Goal: Task Accomplishment & Management: Use online tool/utility

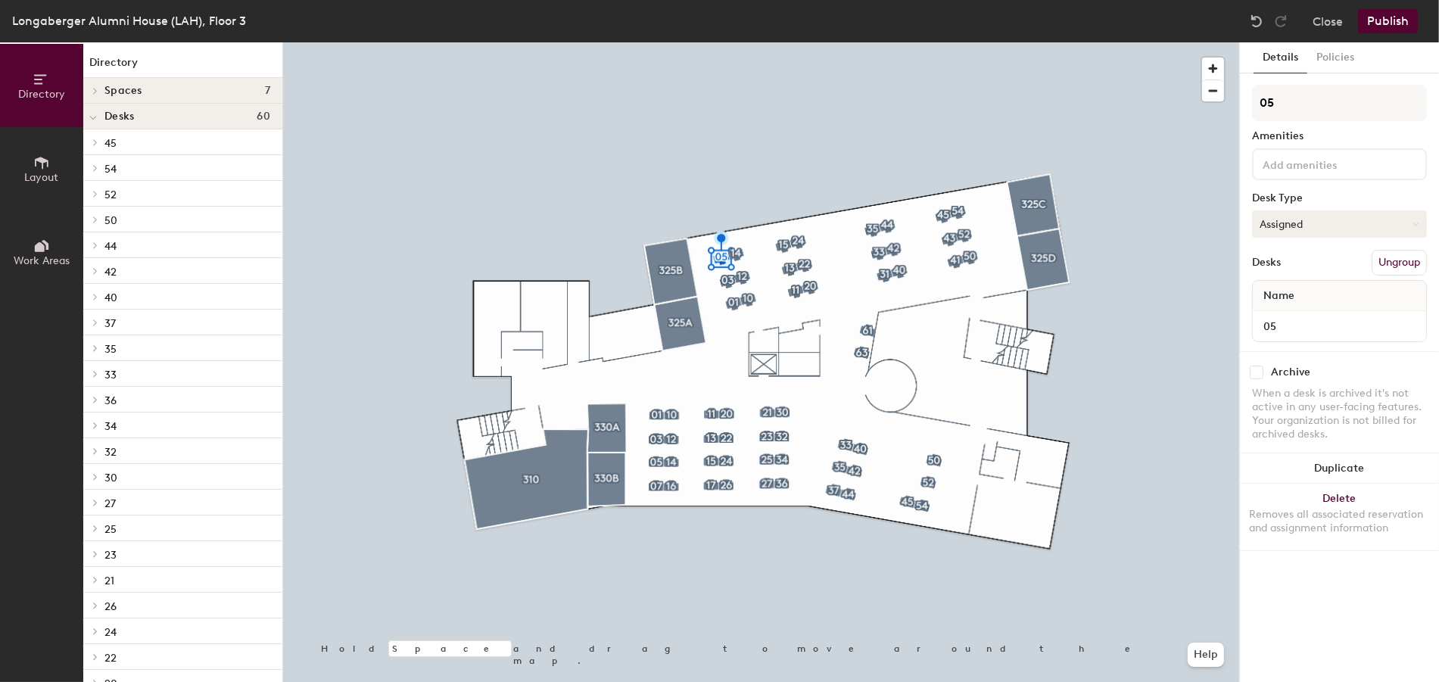
click at [1413, 227] on button "Assigned" at bounding box center [1339, 223] width 175 height 27
click at [1367, 191] on div "05 Amenities Desk Type Assigned Desks Ungroup Name 05" at bounding box center [1339, 218] width 175 height 266
click at [1333, 26] on button "Close" at bounding box center [1327, 21] width 30 height 24
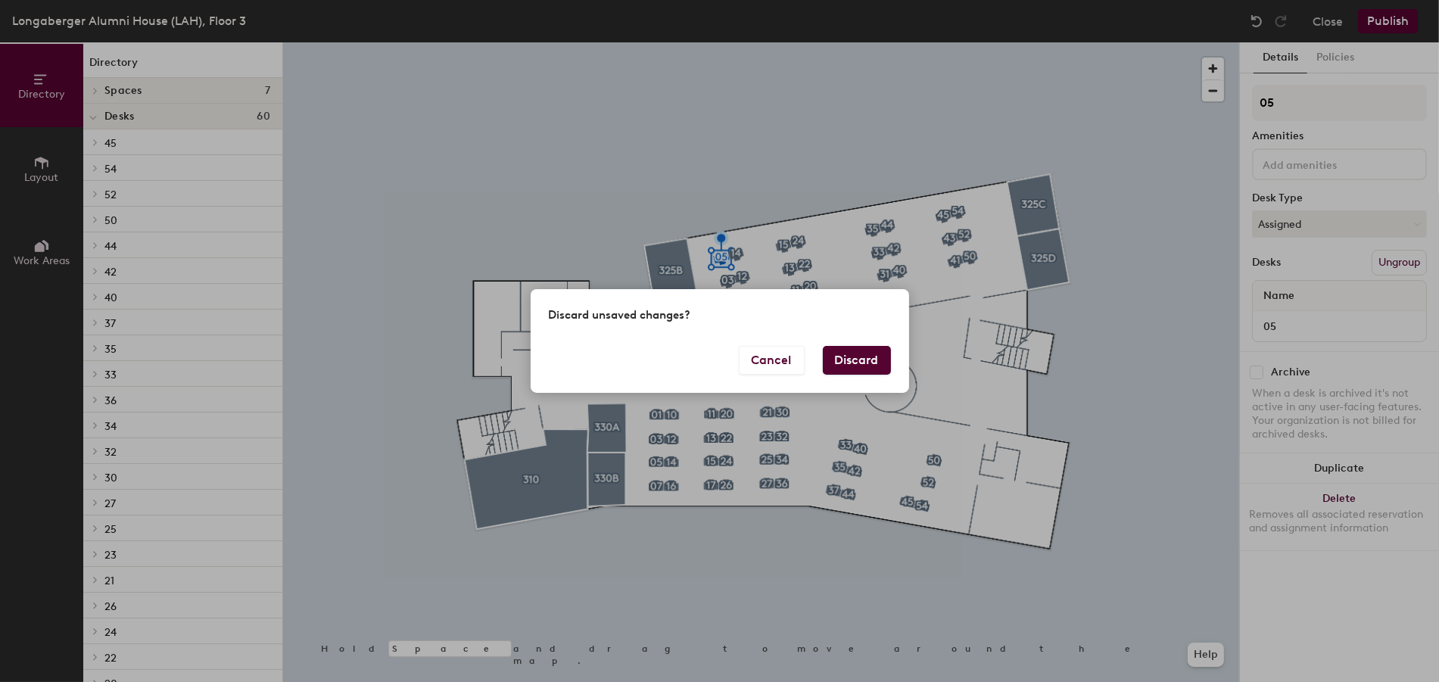
click at [861, 356] on button "Discard" at bounding box center [857, 360] width 68 height 29
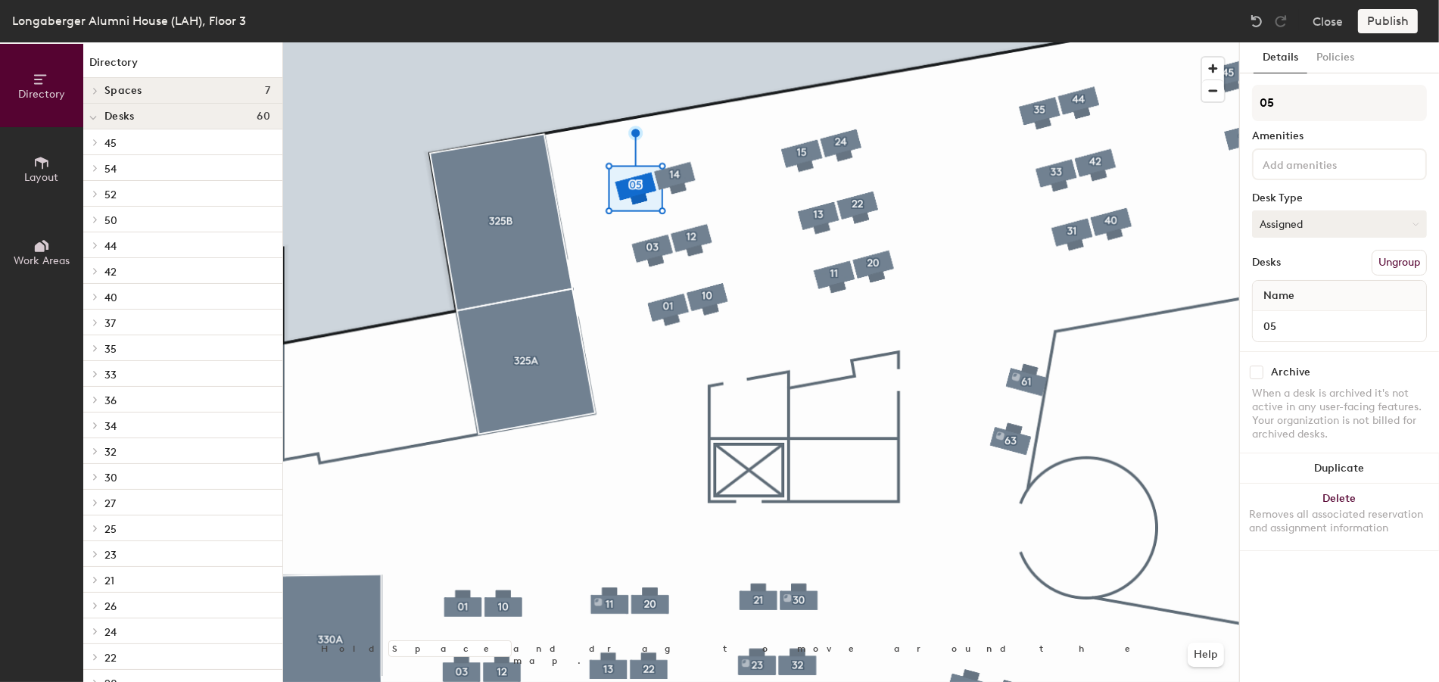
click at [1376, 231] on button "Assigned" at bounding box center [1339, 223] width 175 height 27
click at [1342, 596] on div "Details Policies 05 Amenities Desk Type Assigned Assigned Hot Hoteled Desks Ung…" at bounding box center [1339, 361] width 199 height 639
click at [1314, 64] on button "Policies" at bounding box center [1335, 57] width 56 height 31
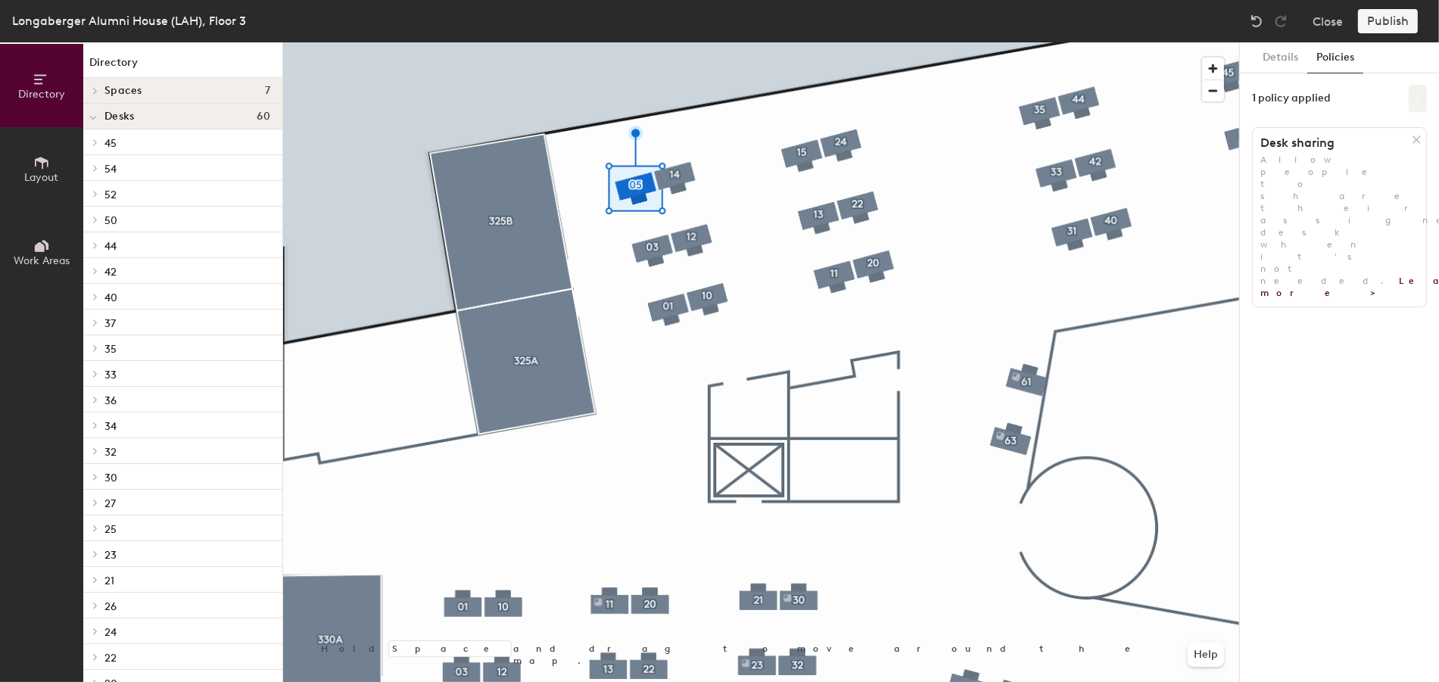
click at [1414, 101] on icon at bounding box center [1418, 99] width 8 height 8
click at [1381, 60] on div "Details Policies" at bounding box center [1339, 57] width 199 height 31
click at [1271, 55] on button "Details" at bounding box center [1280, 57] width 54 height 31
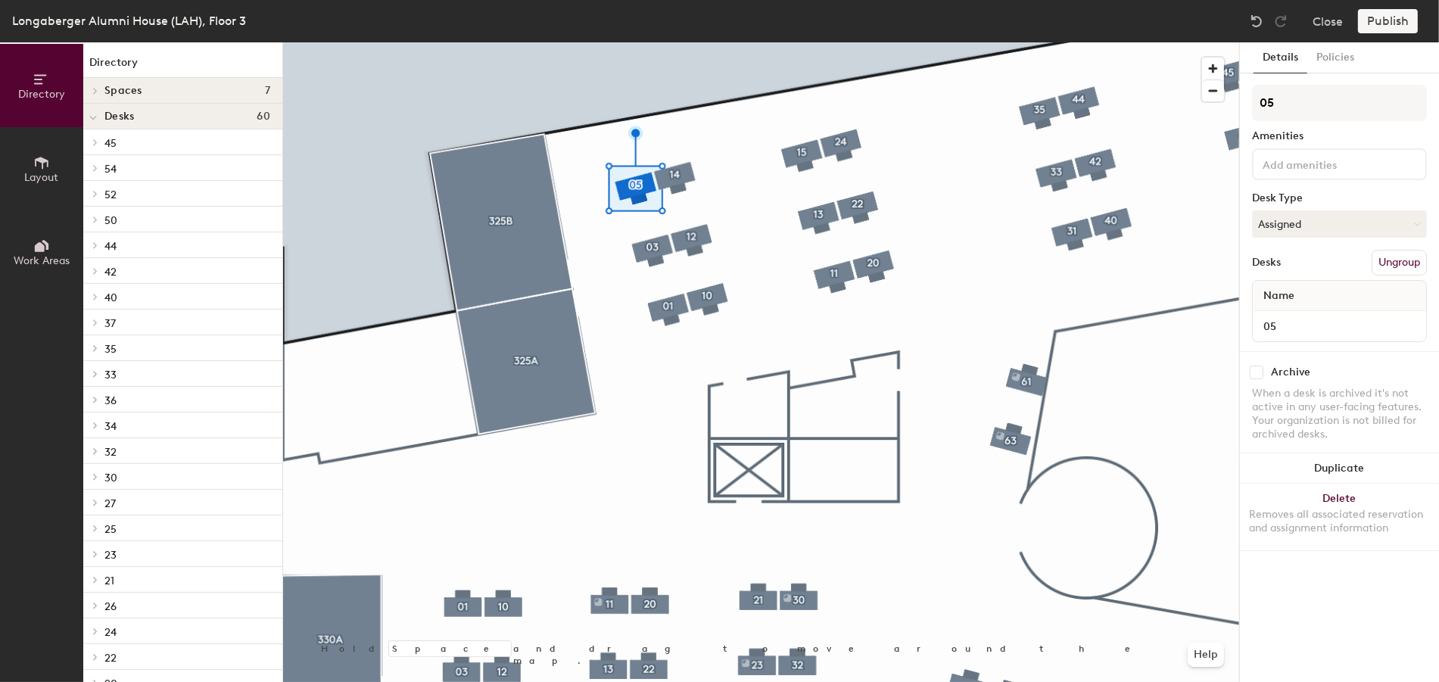
click at [1311, 166] on input at bounding box center [1327, 163] width 136 height 18
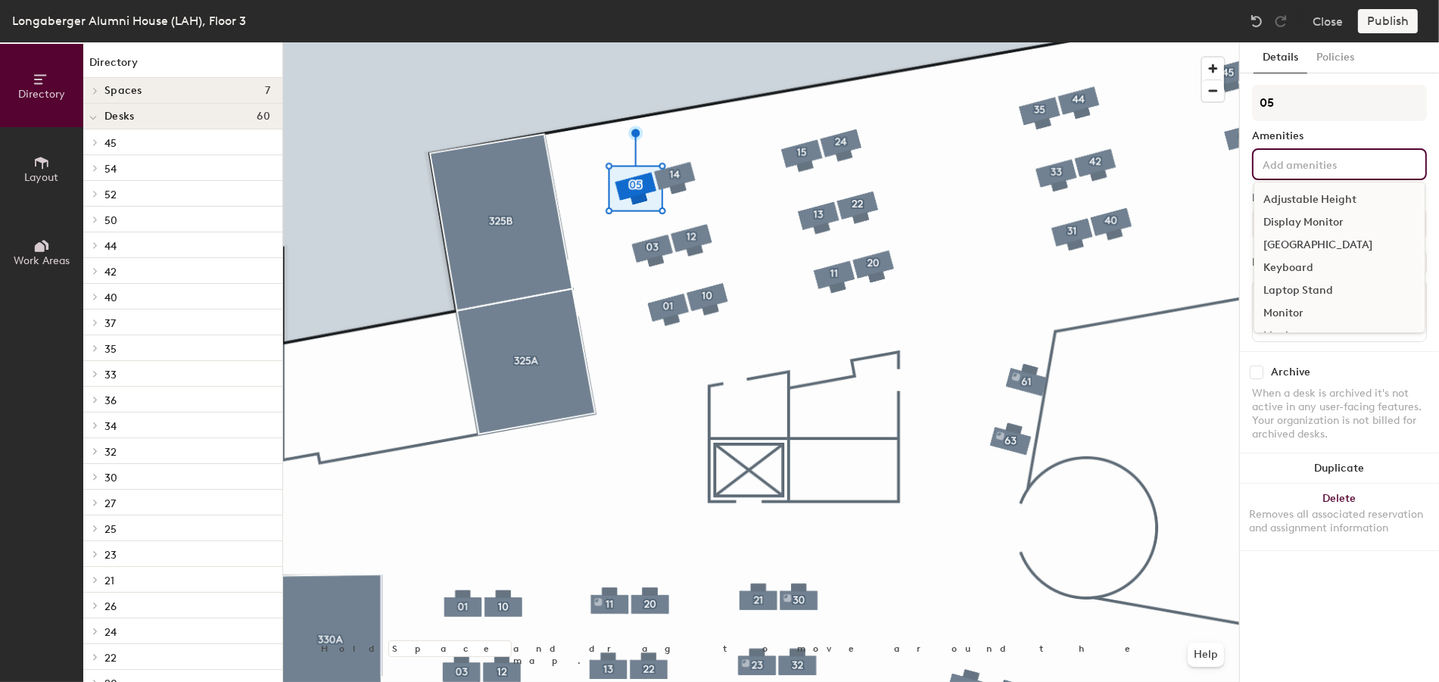
click at [1346, 130] on div "Amenities" at bounding box center [1339, 136] width 175 height 12
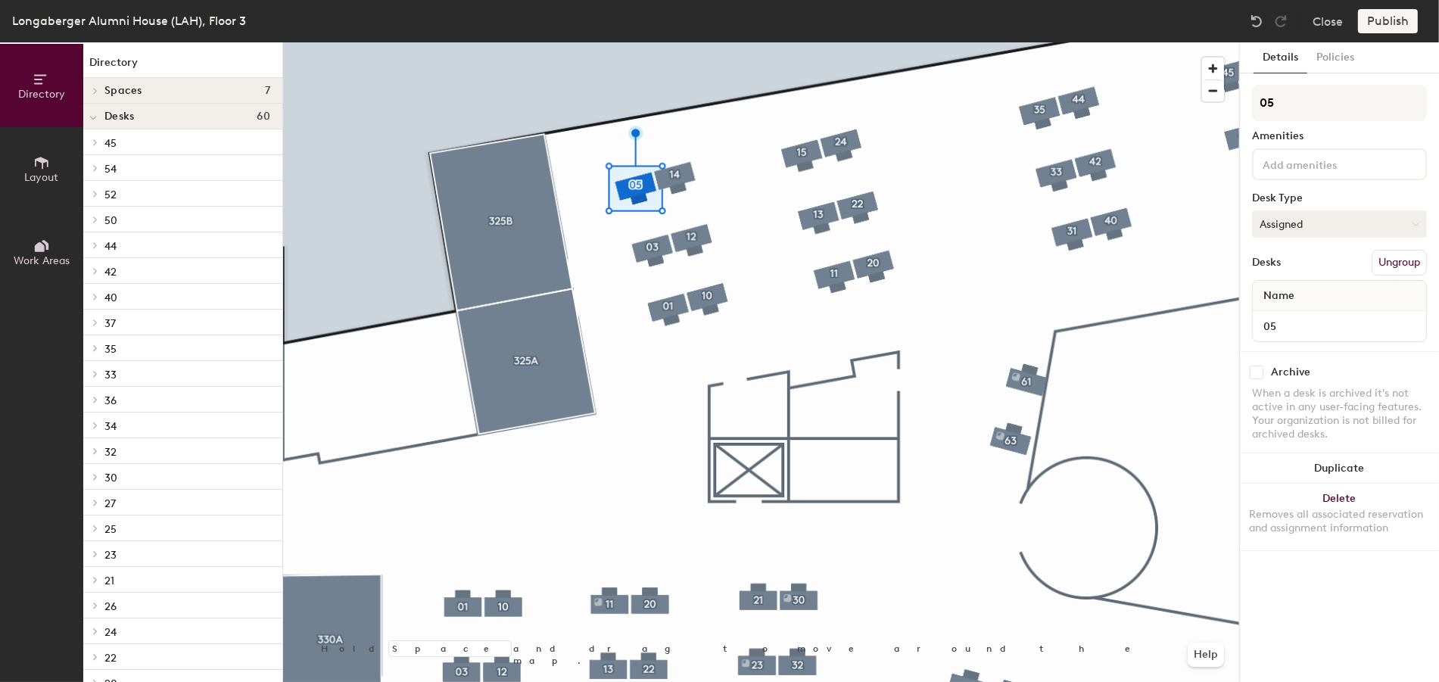
click at [1396, 219] on button "Assigned" at bounding box center [1339, 223] width 175 height 27
click at [1338, 30] on button "Close" at bounding box center [1327, 21] width 30 height 24
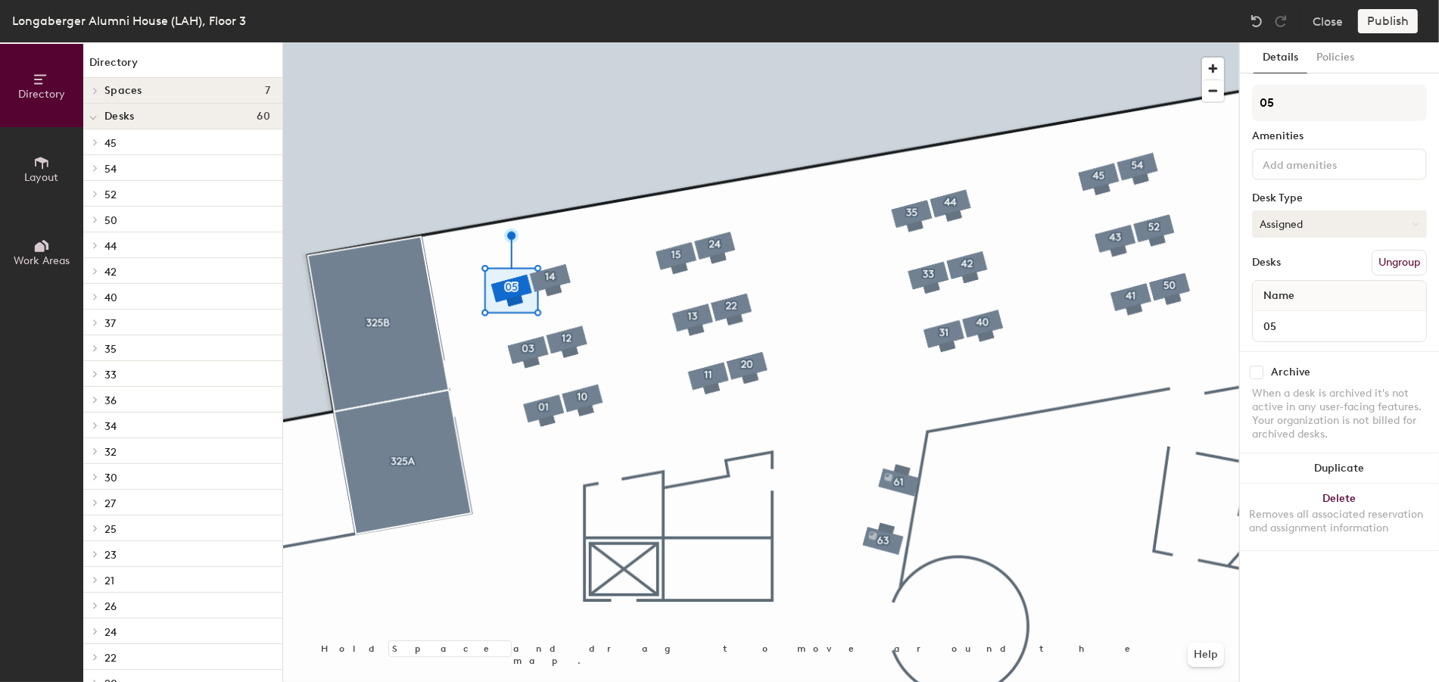
click at [1321, 230] on button "Assigned" at bounding box center [1339, 223] width 175 height 27
click at [1272, 288] on div "Hot" at bounding box center [1327, 293] width 151 height 23
click at [1308, 228] on button "Hot" at bounding box center [1339, 223] width 175 height 27
click at [1283, 269] on div "Assigned" at bounding box center [1327, 271] width 151 height 23
click at [1319, 17] on button "Close" at bounding box center [1327, 21] width 30 height 24
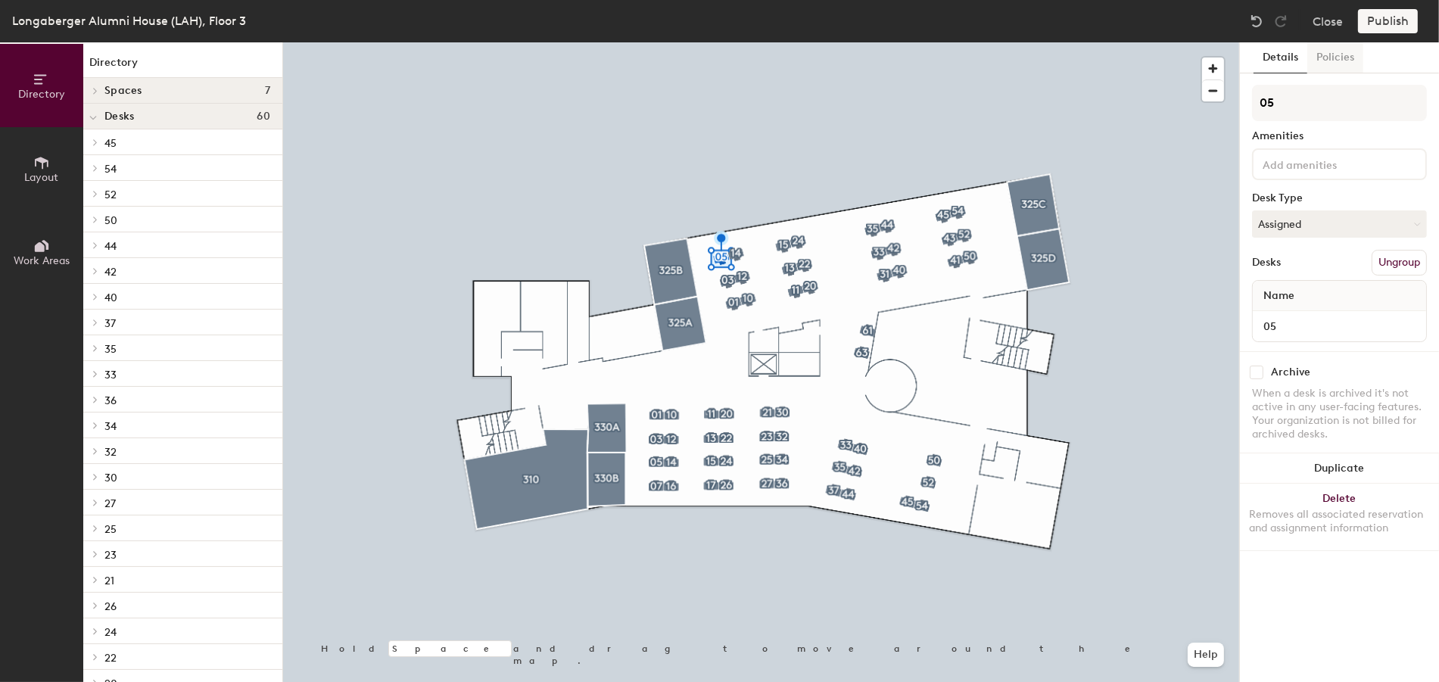
click at [1336, 61] on button "Policies" at bounding box center [1335, 57] width 56 height 31
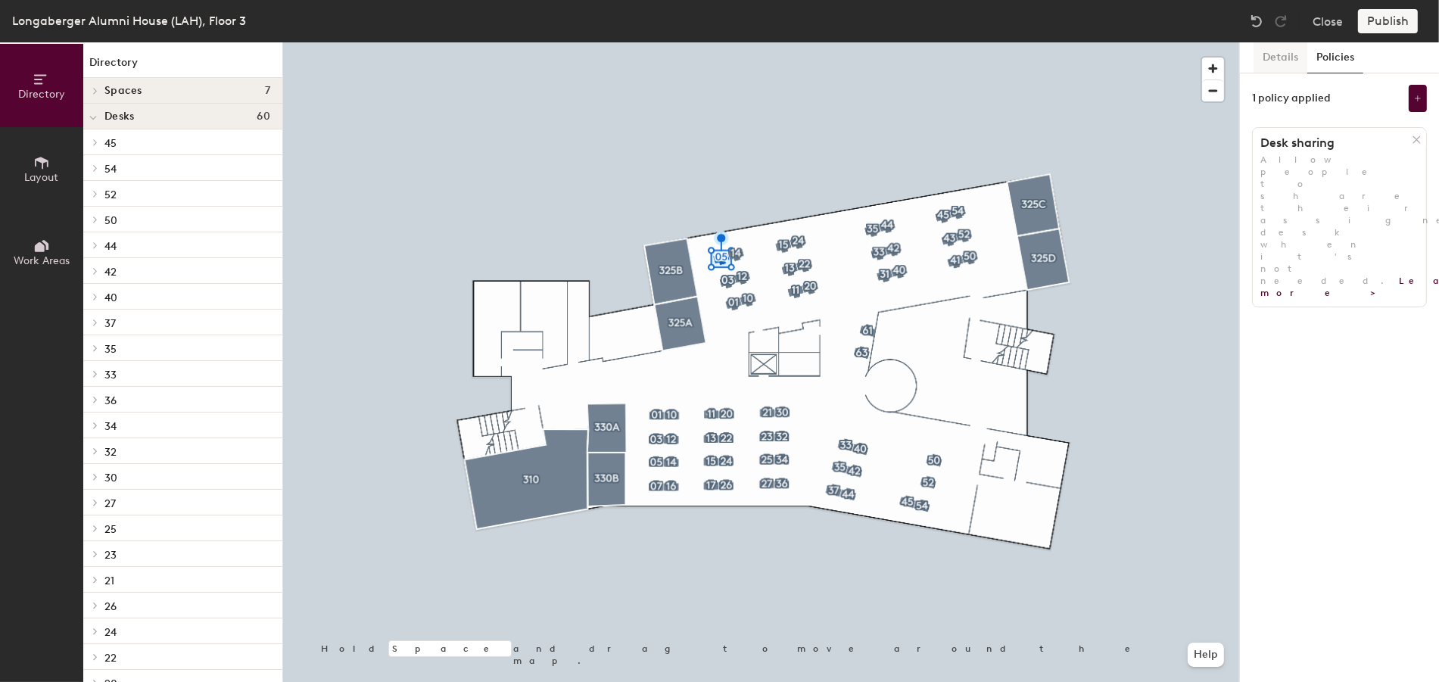
click at [1291, 62] on button "Details" at bounding box center [1280, 57] width 54 height 31
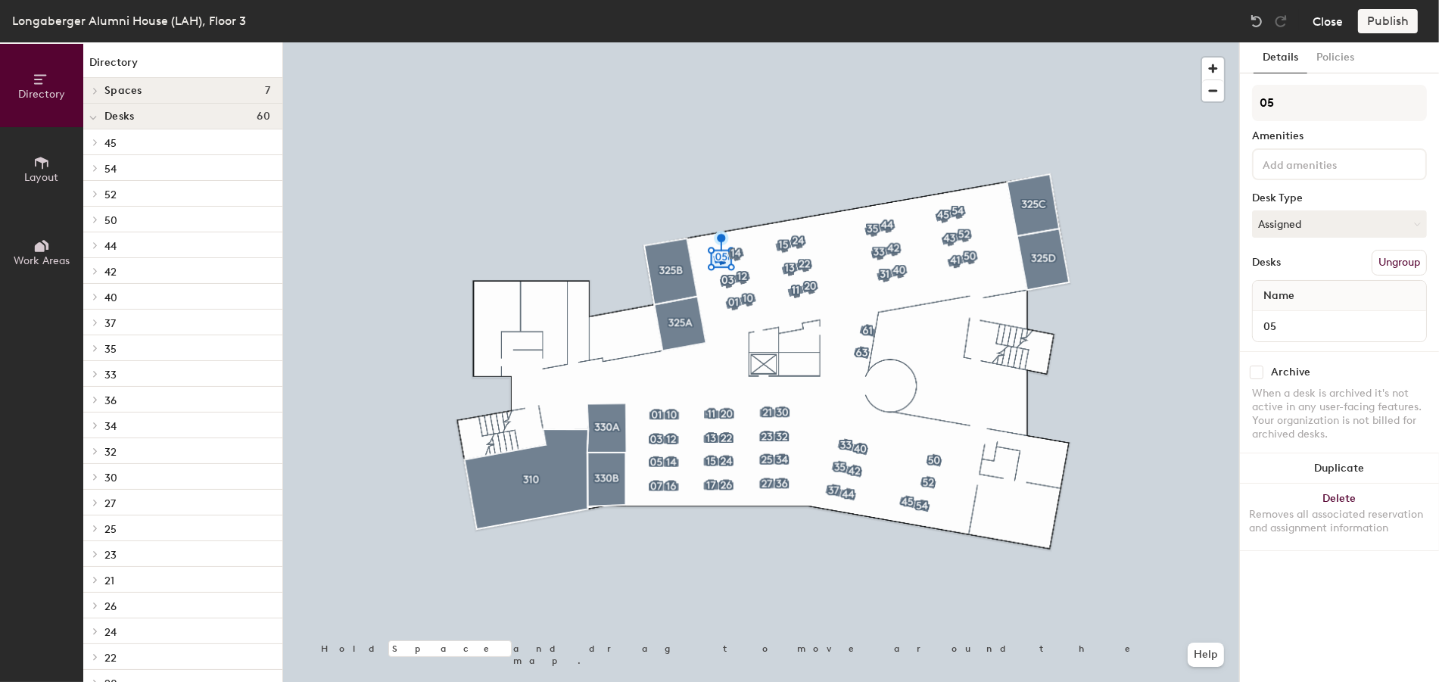
click at [1321, 20] on button "Close" at bounding box center [1327, 21] width 30 height 24
